Goal: Transaction & Acquisition: Purchase product/service

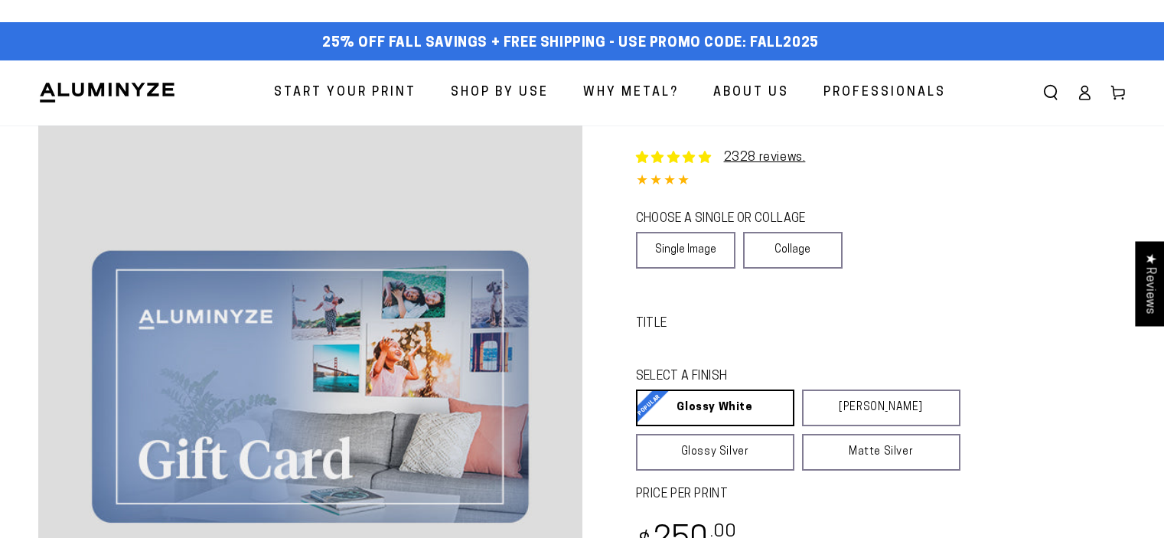
select select "**********"
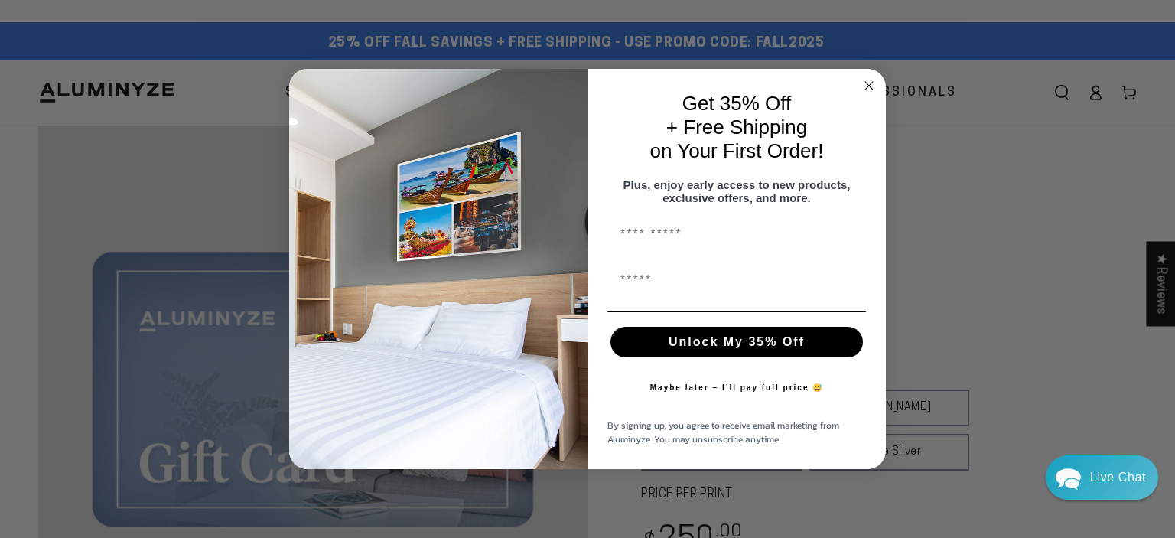
click at [866, 77] on circle "Close dialog" at bounding box center [870, 86] width 18 height 18
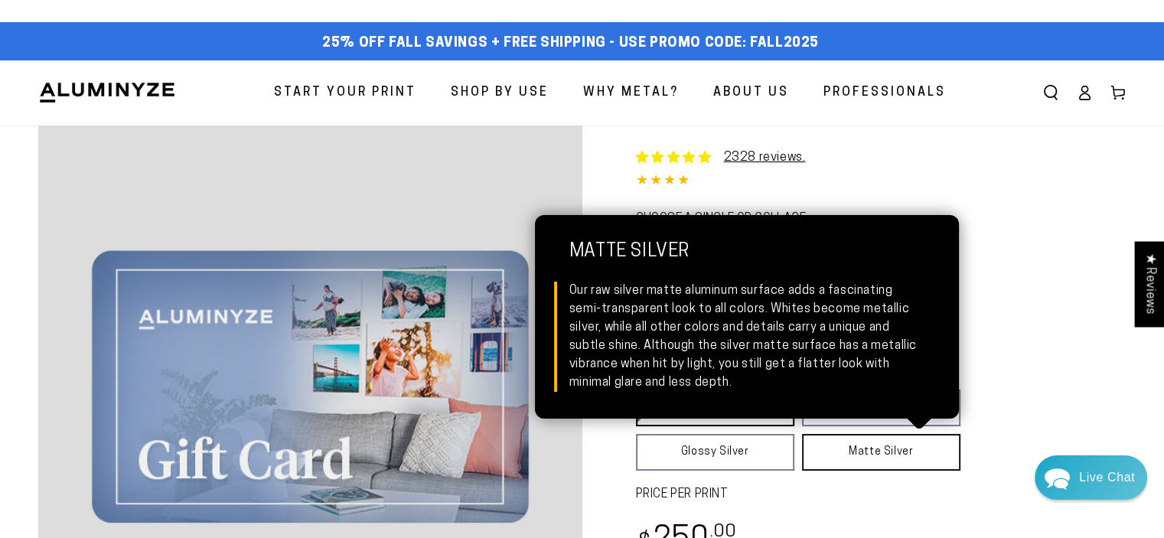
click at [877, 449] on link "Matte Silver Matte Silver Our raw silver matte aluminum surface adds a fascinat…" at bounding box center [881, 452] width 158 height 37
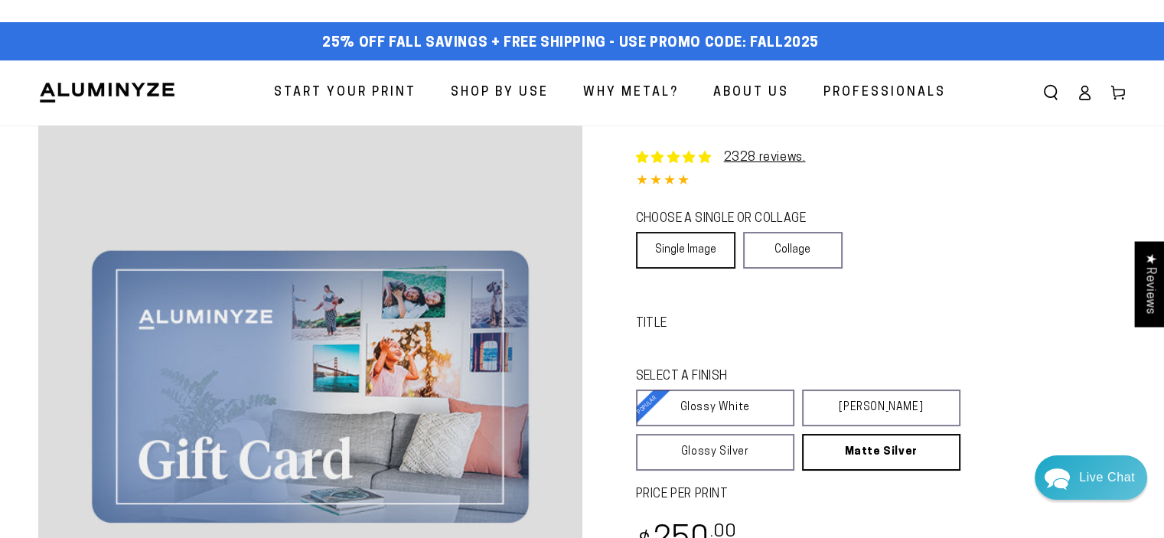
click at [673, 246] on link "Single Image" at bounding box center [685, 250] width 99 height 37
